Goal: Navigation & Orientation: Find specific page/section

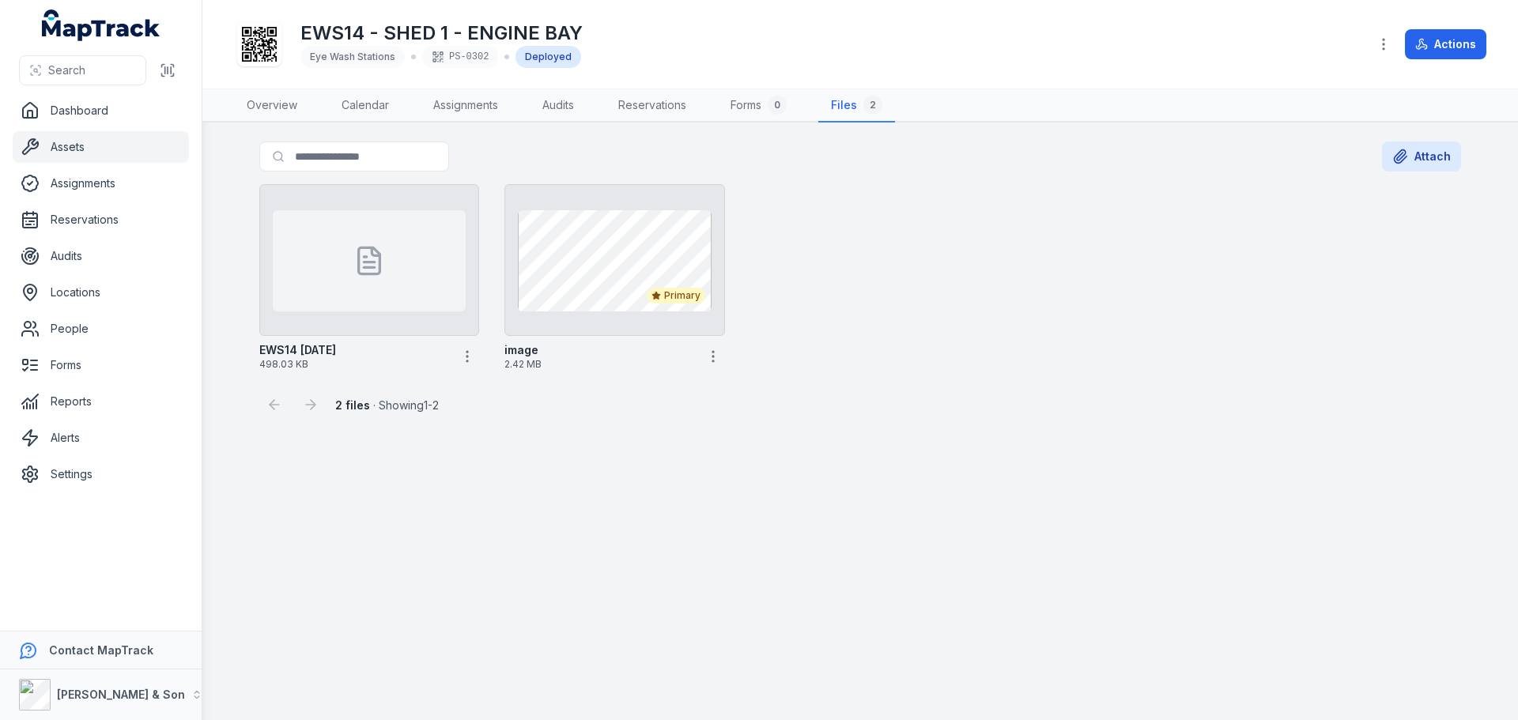
click at [94, 150] on link "Assets" at bounding box center [101, 147] width 176 height 32
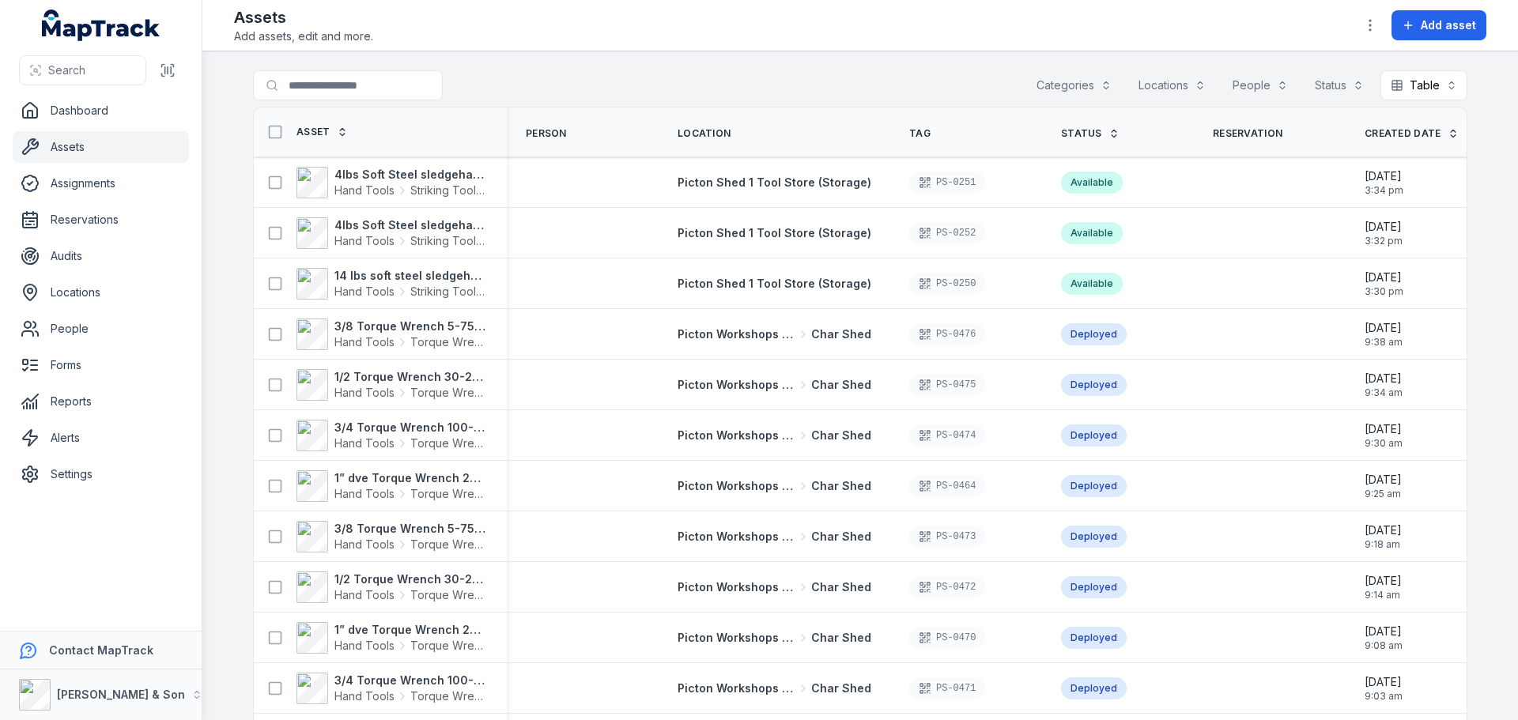
click at [1044, 77] on button "Categories" at bounding box center [1074, 85] width 96 height 30
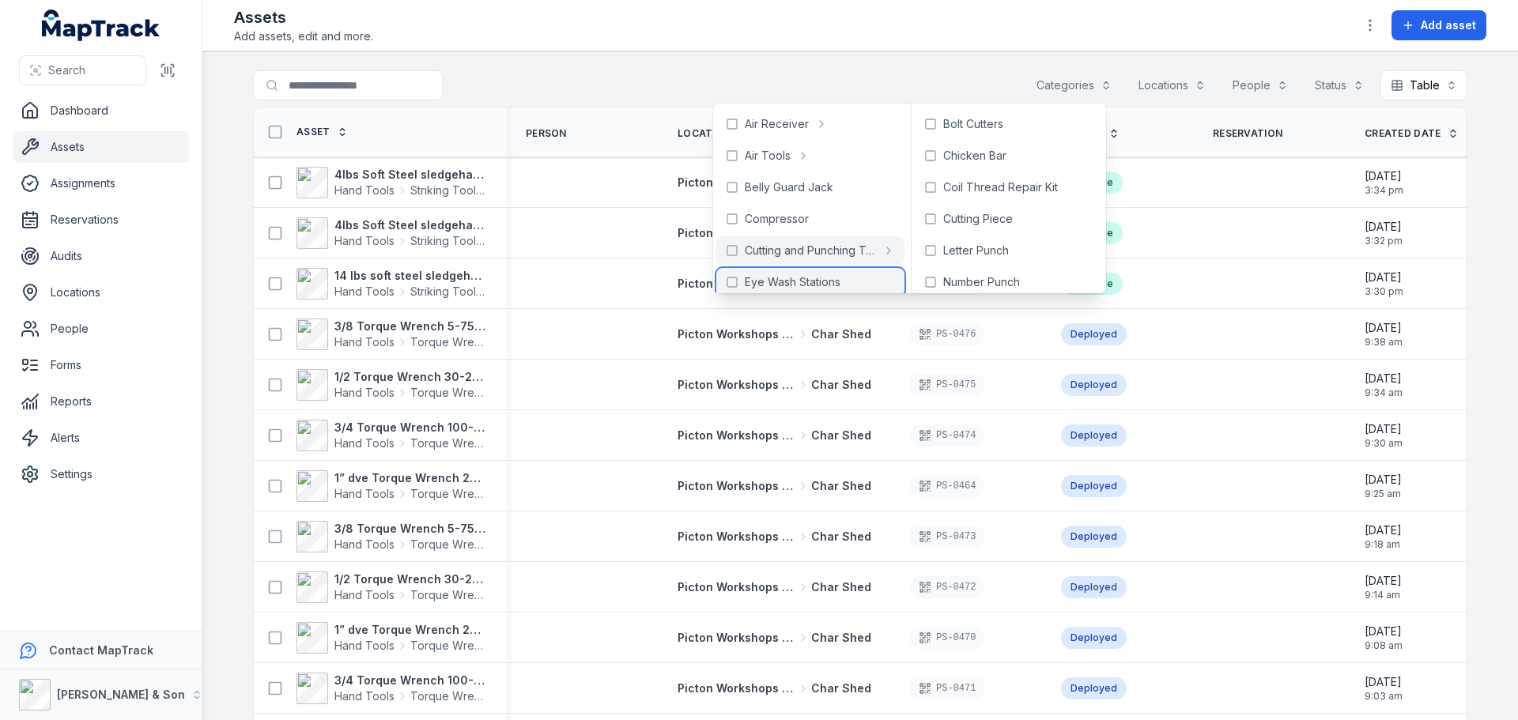
click at [829, 279] on span "Eye Wash Stations" at bounding box center [793, 282] width 96 height 16
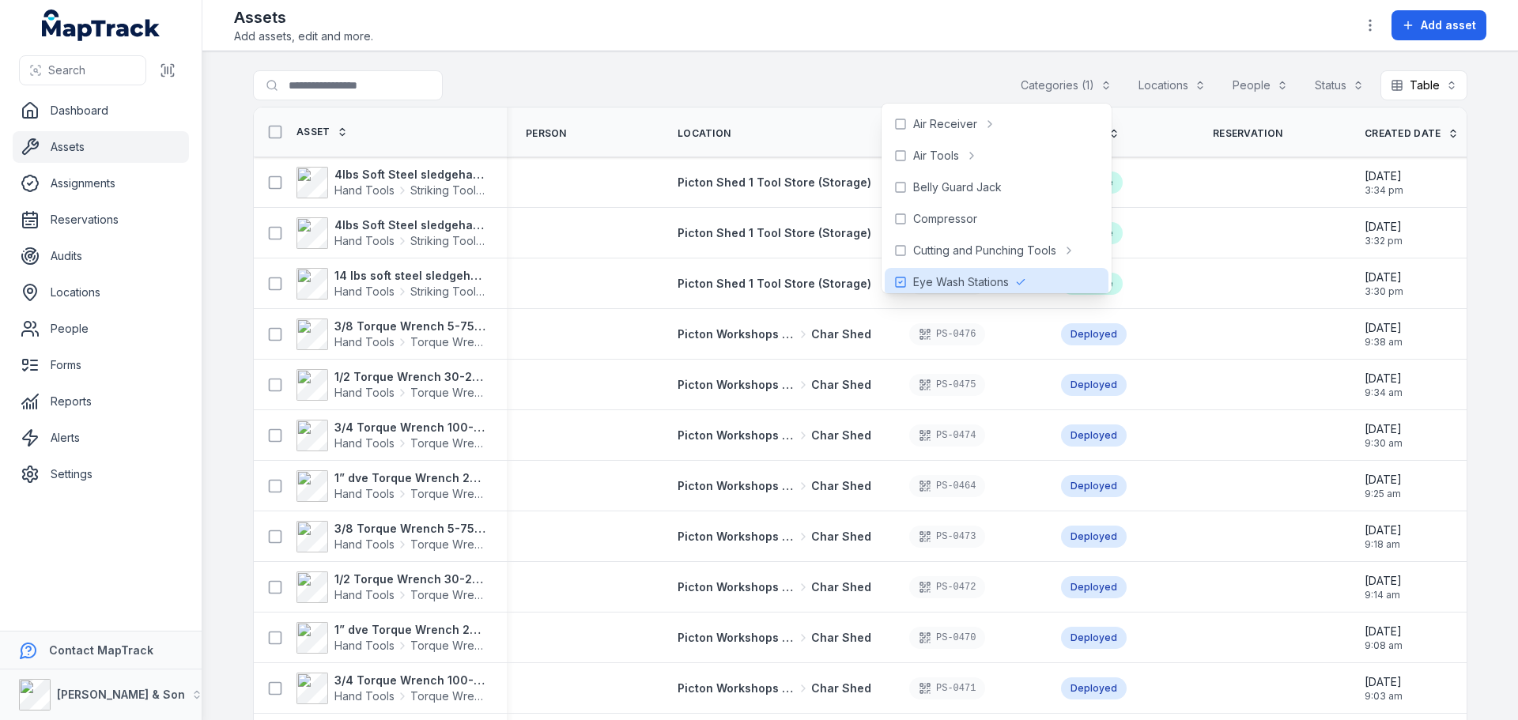
click at [715, 70] on div "**********" at bounding box center [860, 88] width 1214 height 36
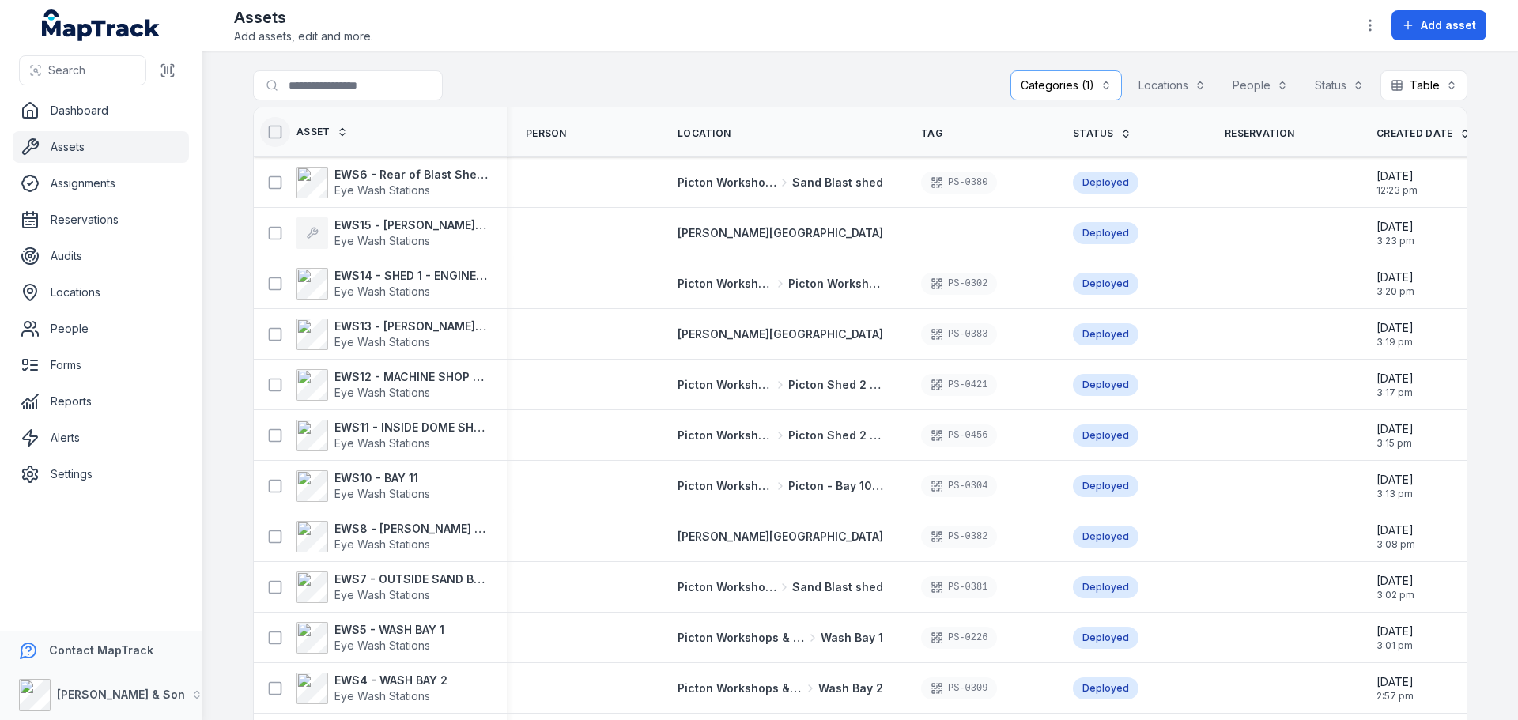
click at [267, 134] on icon at bounding box center [275, 132] width 16 height 16
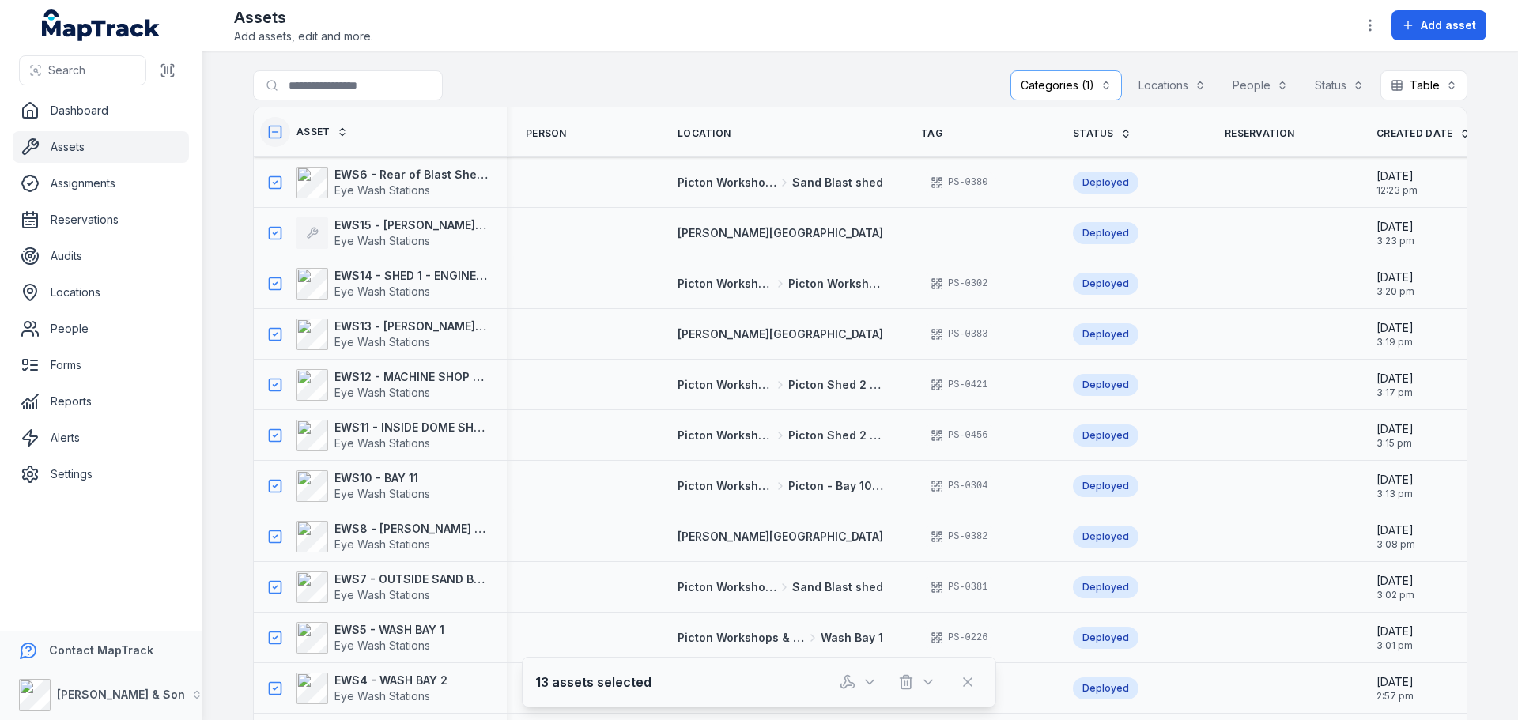
click at [268, 134] on icon at bounding box center [275, 132] width 16 height 16
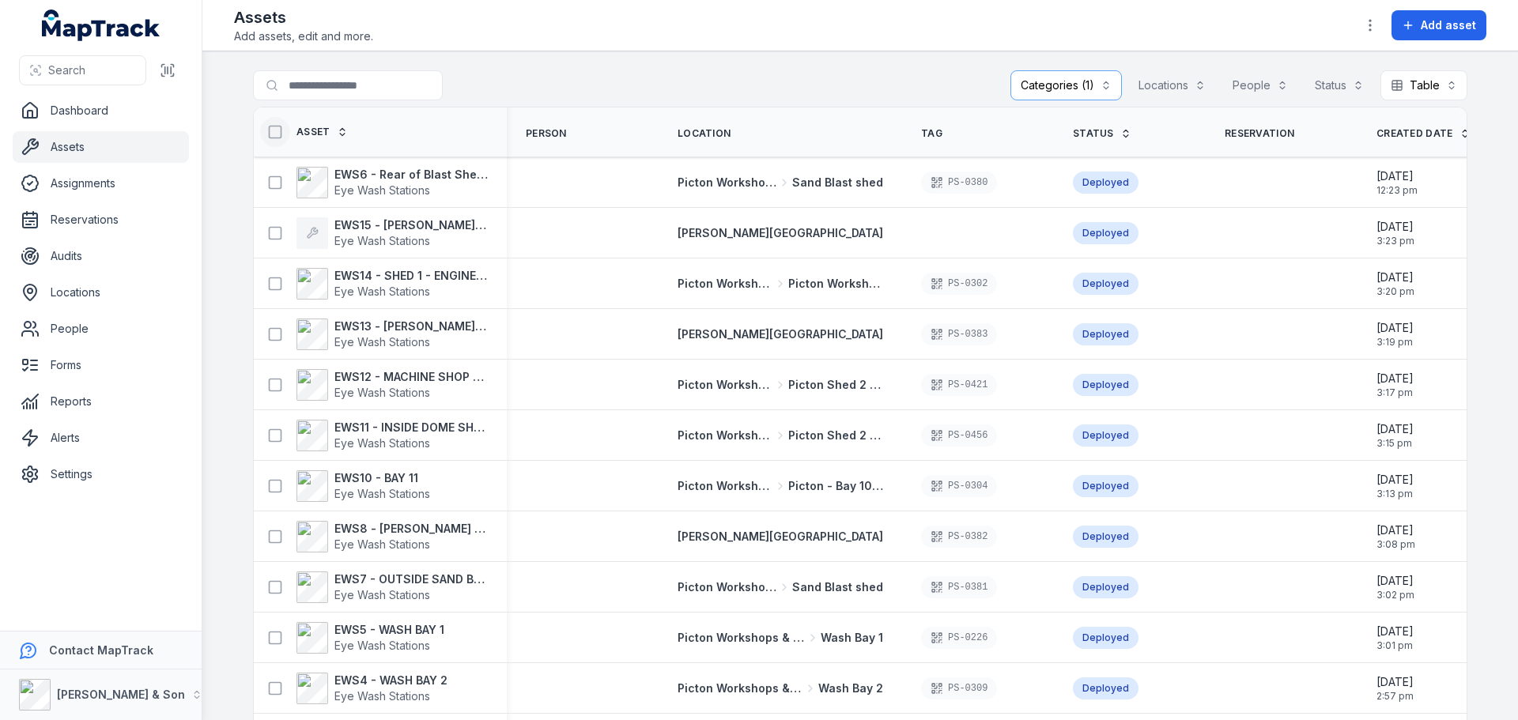
click at [270, 127] on rect at bounding box center [276, 133] width 12 height 12
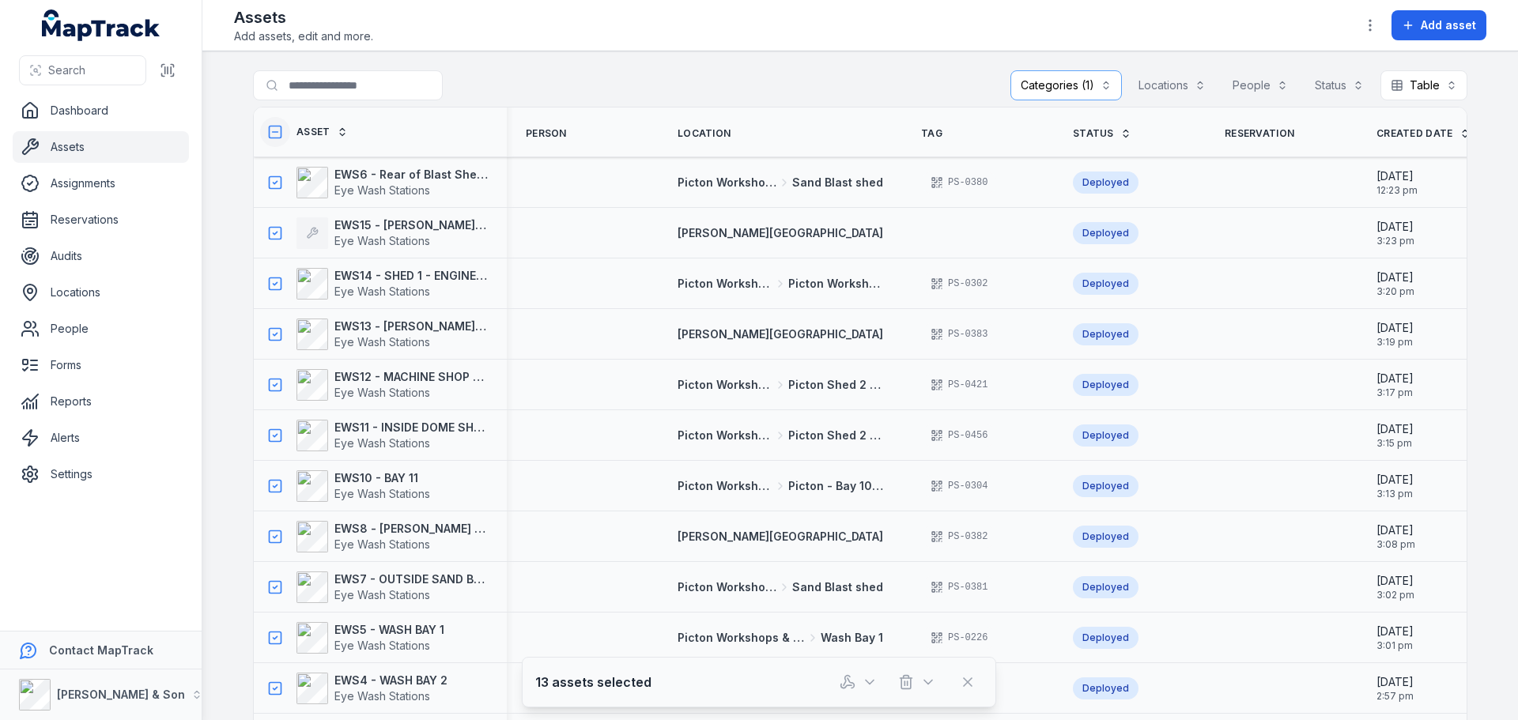
click at [270, 127] on rect at bounding box center [276, 133] width 12 height 12
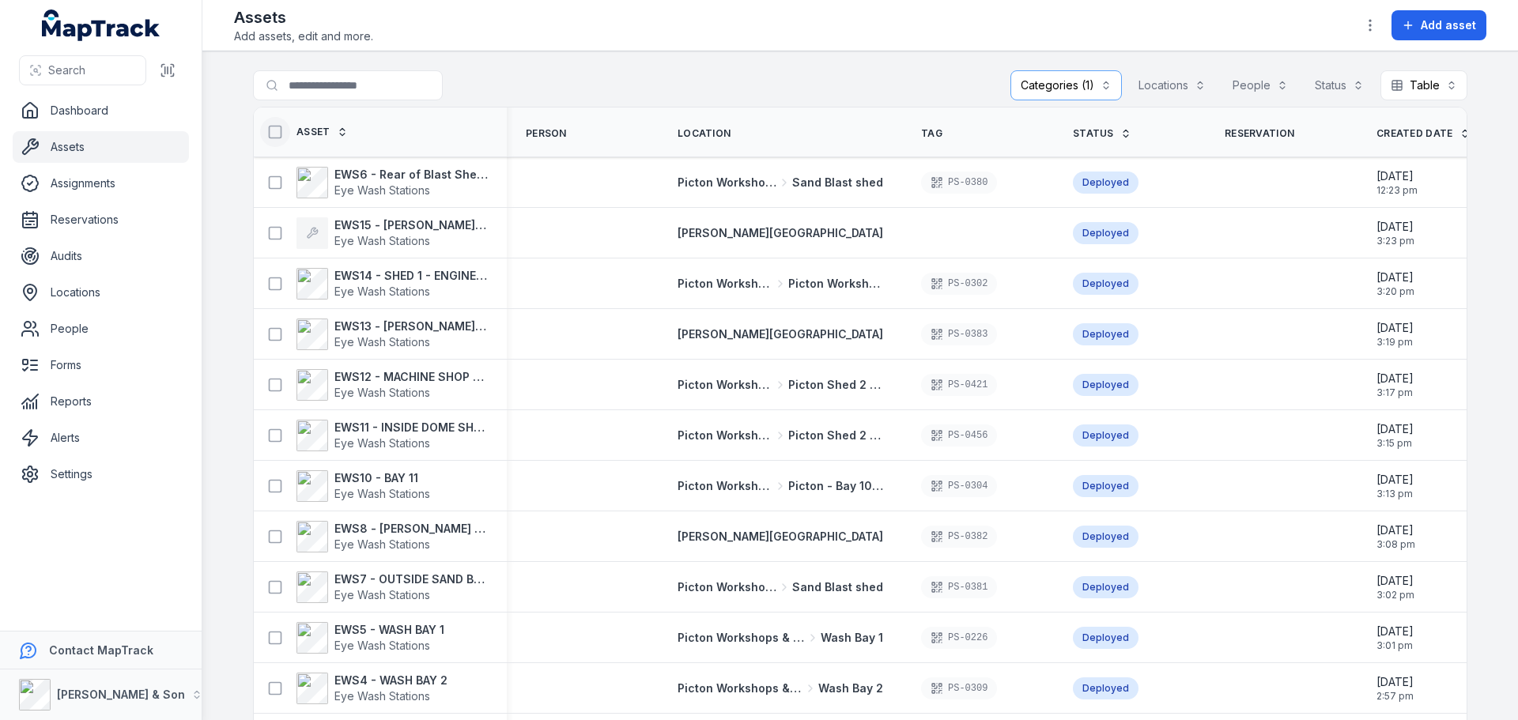
click at [225, 126] on main "**********" at bounding box center [860, 385] width 1316 height 669
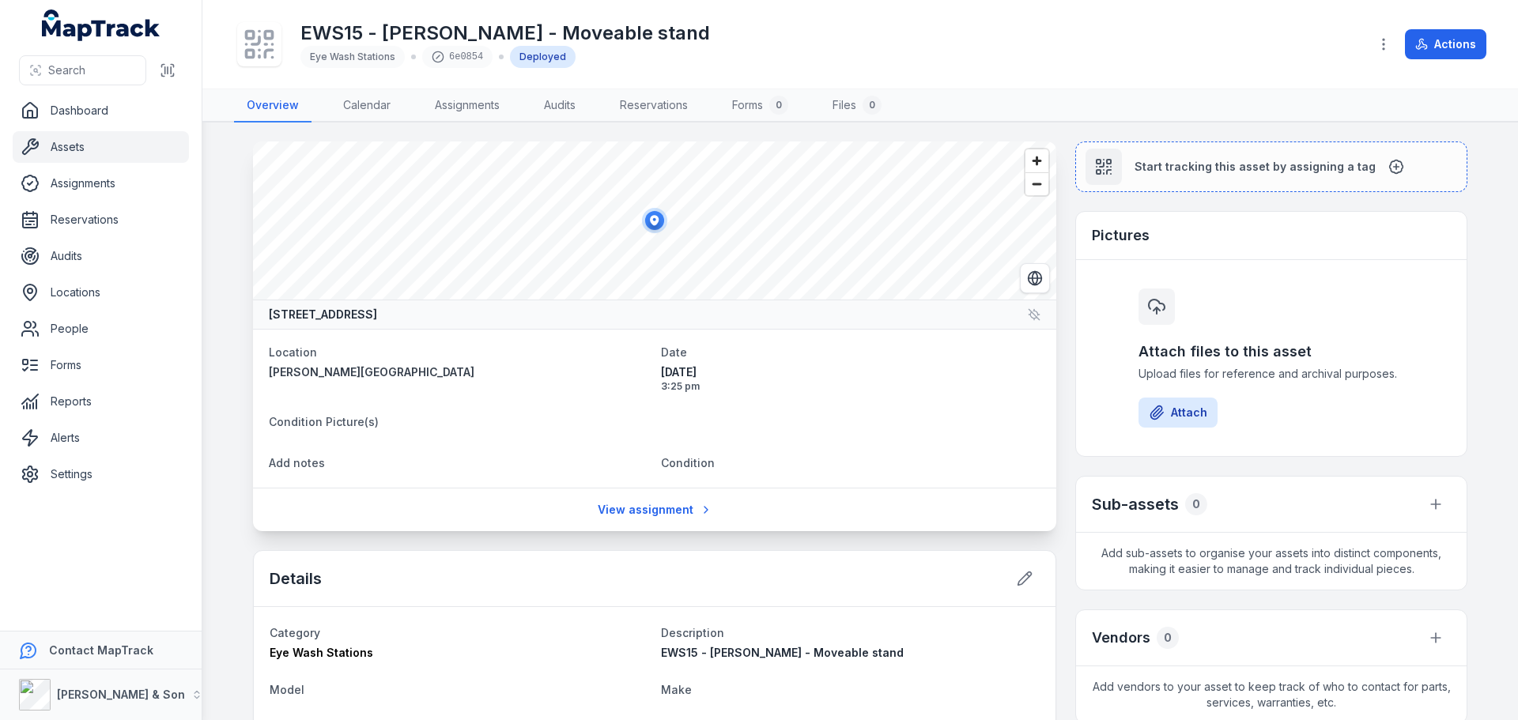
click at [856, 55] on div "EWS15 - Harris Rd - Moveable stand Eye Wash Stations 6e0854 Deployed" at bounding box center [795, 44] width 1122 height 51
click at [1390, 40] on icon "button" at bounding box center [1384, 44] width 16 height 16
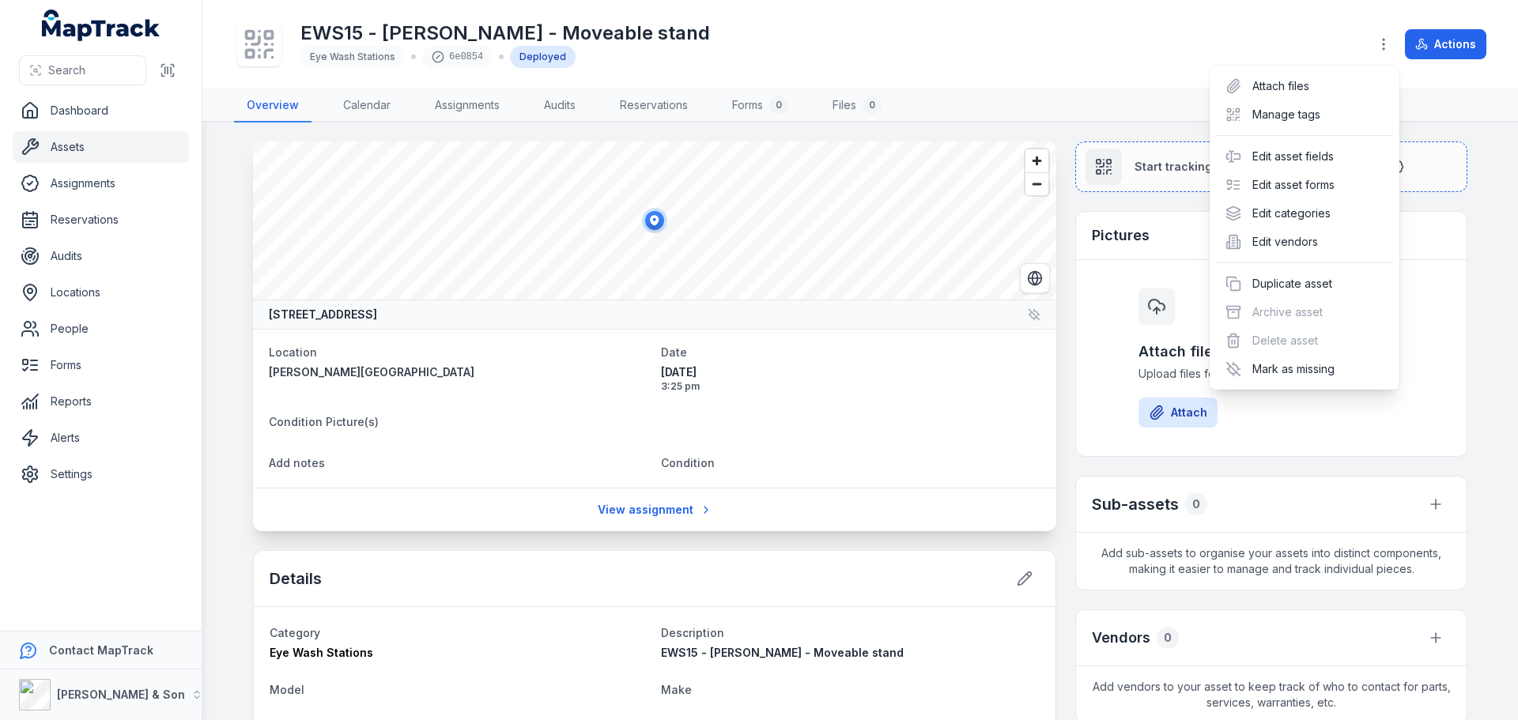
click at [1086, 68] on div "EWS15 - Harris Rd - Moveable stand Eye Wash Stations 6e0854 Deployed Actions" at bounding box center [860, 44] width 1252 height 76
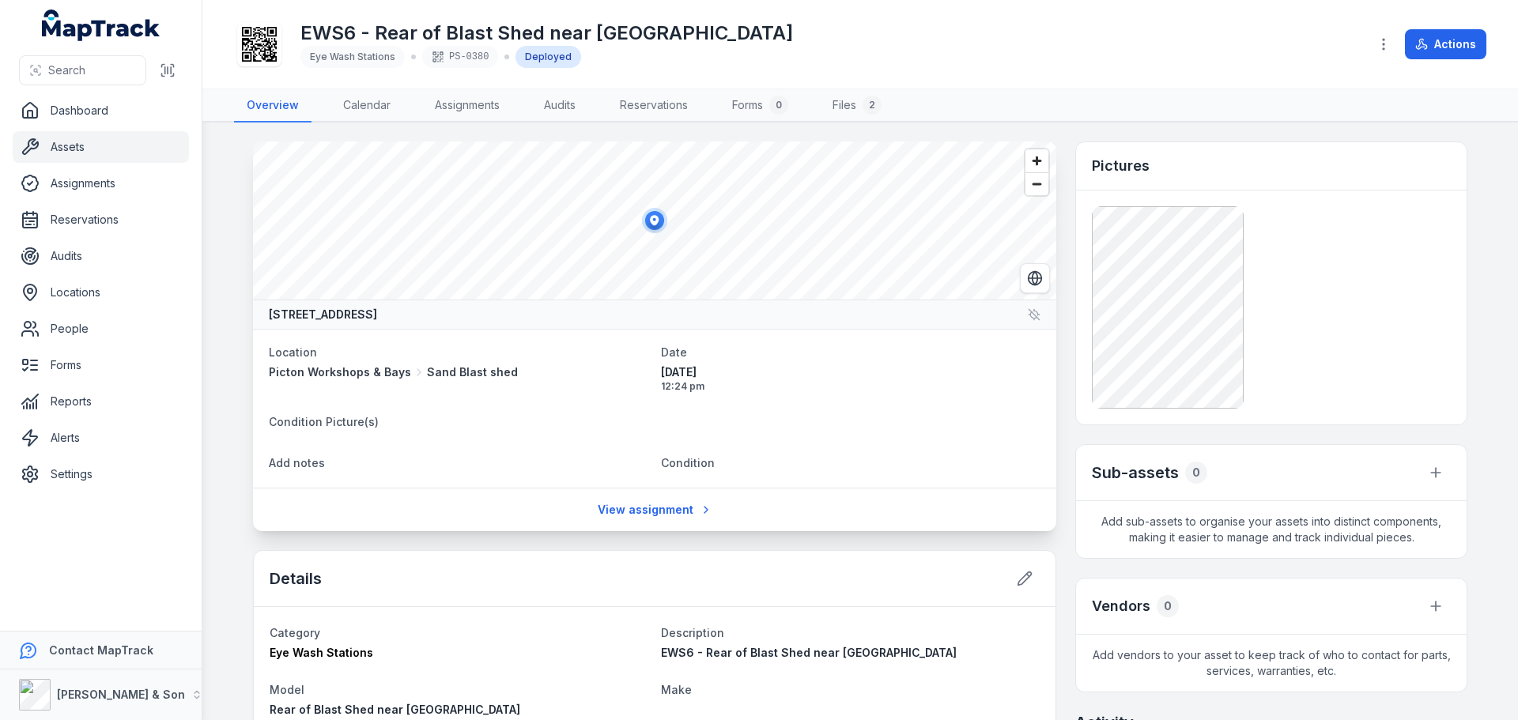
click at [843, 22] on div "EWS6 - Rear of Blast Shed near Water Works Eye Wash Stations PS-0380 Deployed" at bounding box center [795, 44] width 1122 height 51
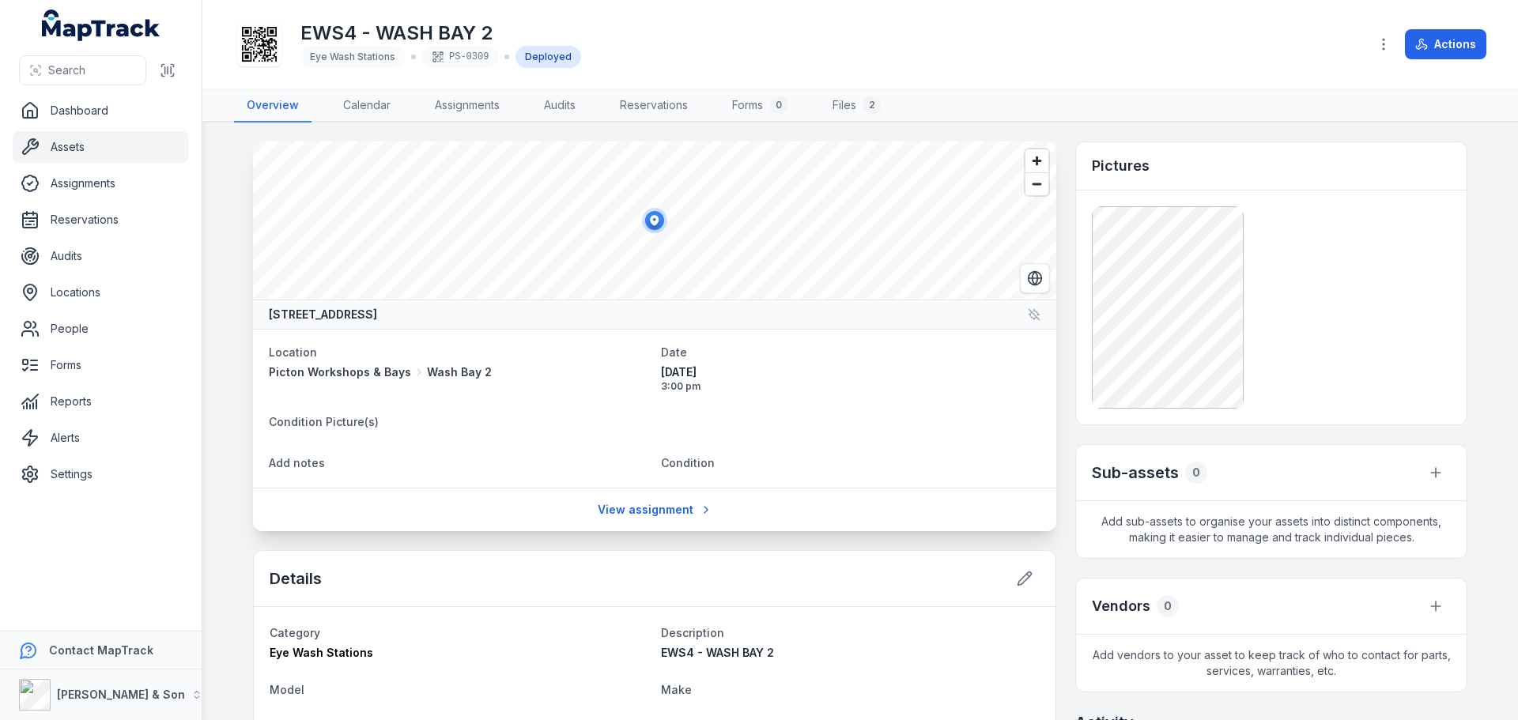
click at [783, 43] on div "EWS4 - WASH BAY 2 Eye Wash Stations PS-0309 Deployed" at bounding box center [795, 44] width 1122 height 51
